Goal: Information Seeking & Learning: Learn about a topic

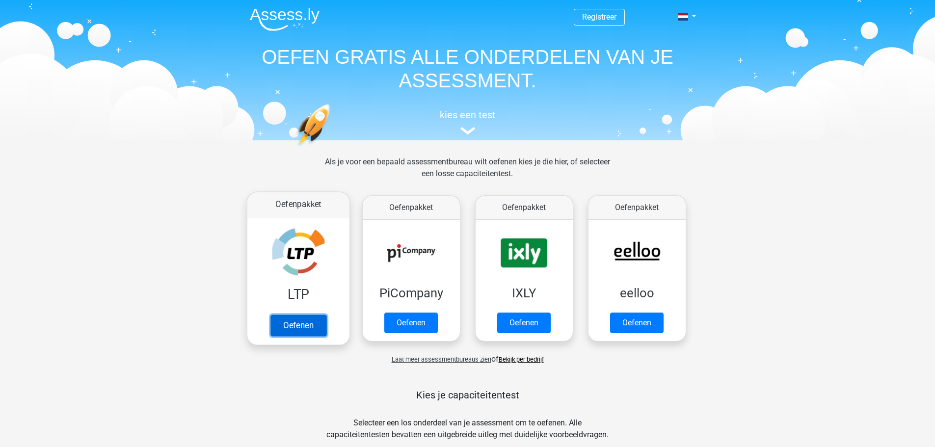
click at [309, 315] on link "Oefenen" at bounding box center [298, 326] width 56 height 22
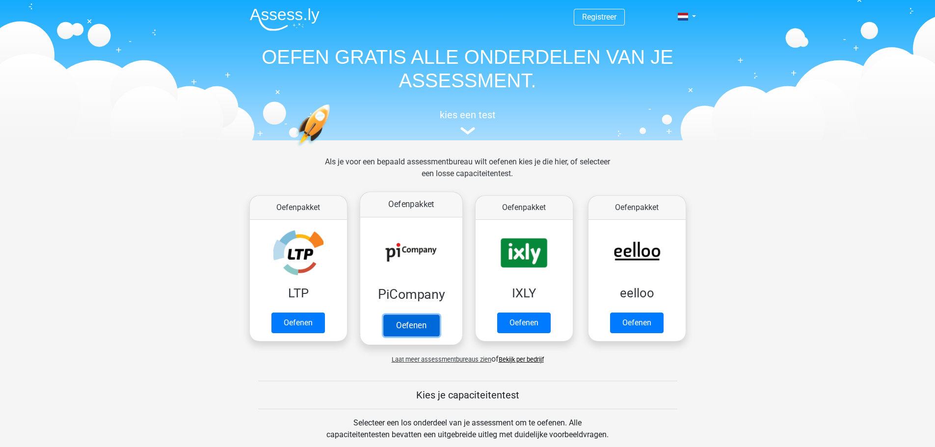
click at [415, 315] on link "Oefenen" at bounding box center [411, 326] width 56 height 22
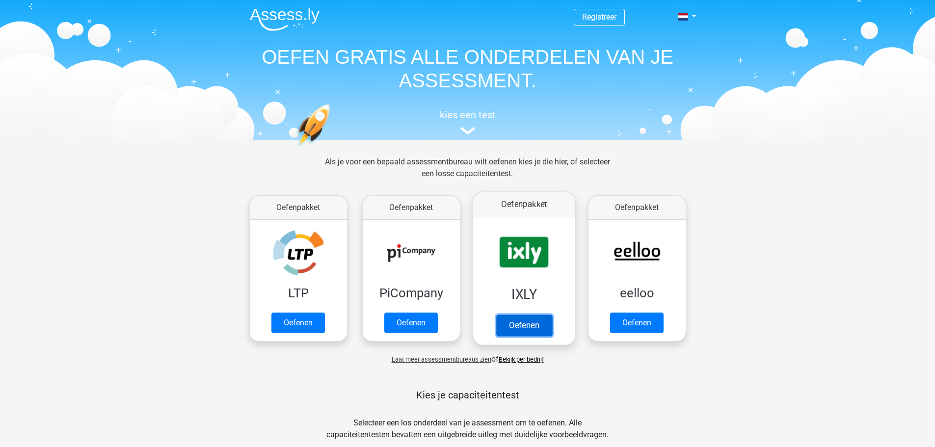
click at [530, 315] on link "Oefenen" at bounding box center [524, 326] width 56 height 22
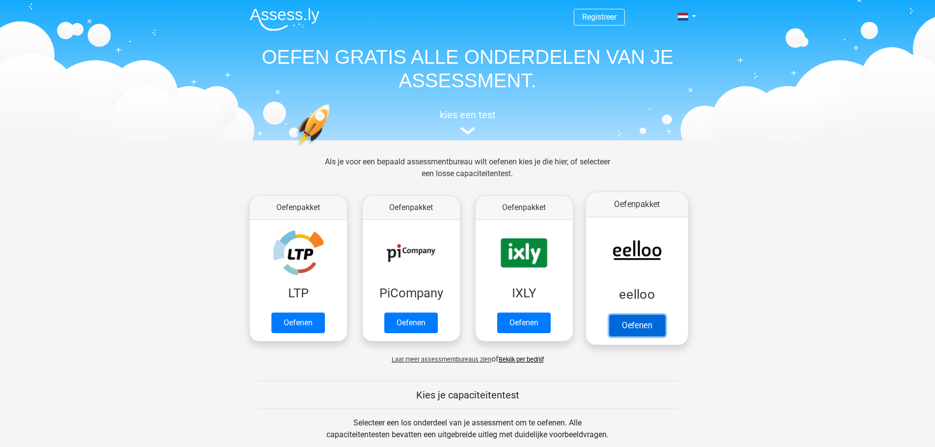
click at [633, 315] on link "Oefenen" at bounding box center [637, 326] width 56 height 22
